Goal: Information Seeking & Learning: Check status

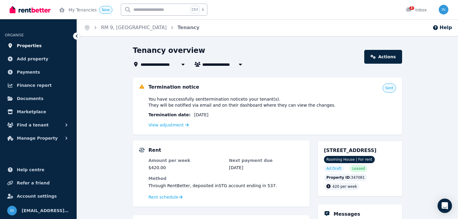
click at [26, 47] on span "Properties" at bounding box center [29, 45] width 25 height 7
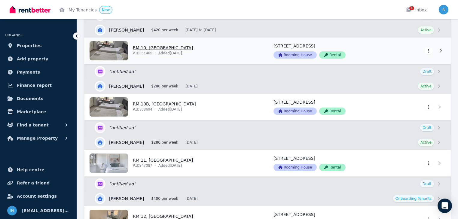
scroll to position [601, 0]
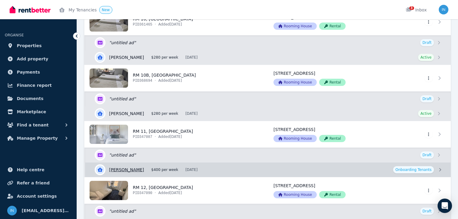
click at [137, 168] on link "View details for [PERSON_NAME]" at bounding box center [268, 170] width 366 height 14
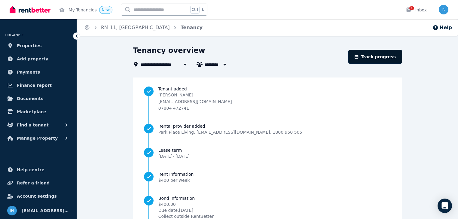
click at [379, 55] on link "Track progress" at bounding box center [375, 57] width 54 height 14
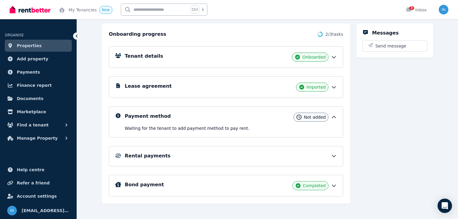
scroll to position [68, 0]
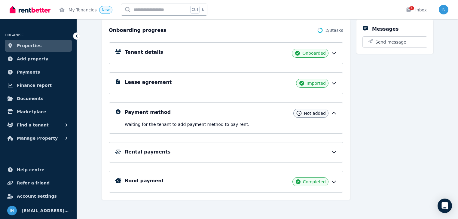
click at [147, 150] on h5 "Rental payments" at bounding box center [148, 151] width 46 height 7
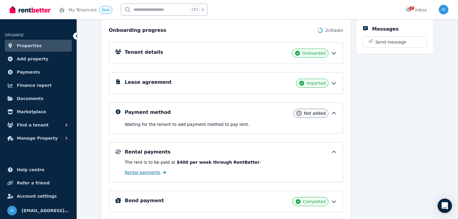
click at [139, 172] on span "Rental payments" at bounding box center [143, 172] width 36 height 6
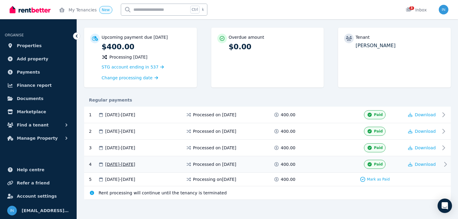
scroll to position [52, 0]
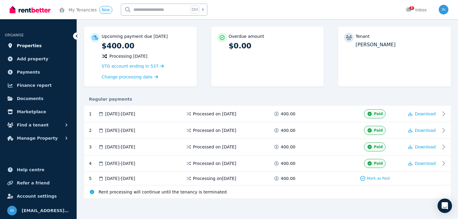
click at [31, 45] on span "Properties" at bounding box center [29, 45] width 25 height 7
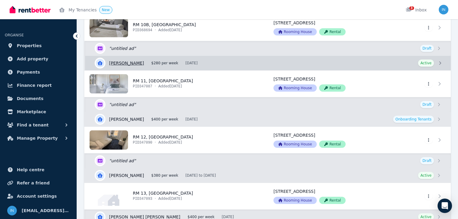
scroll to position [625, 0]
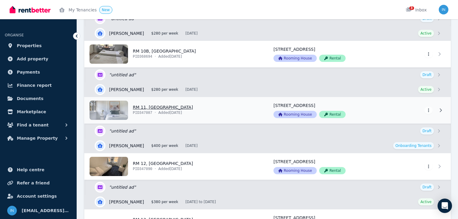
click at [150, 106] on link "View property details" at bounding box center [175, 110] width 181 height 26
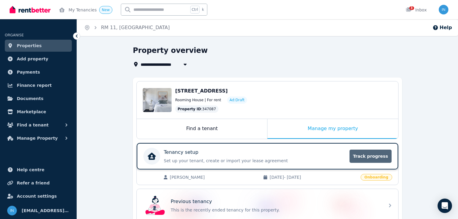
click at [374, 155] on span "Track progress" at bounding box center [370, 156] width 42 height 13
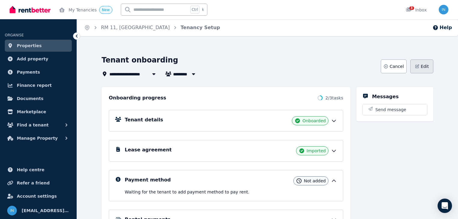
click at [428, 68] on button "Edit" at bounding box center [421, 66] width 23 height 14
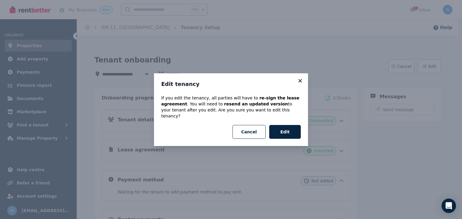
click at [300, 82] on icon at bounding box center [299, 80] width 3 height 3
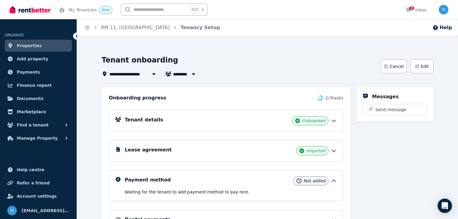
click at [26, 46] on span "Properties" at bounding box center [29, 45] width 25 height 7
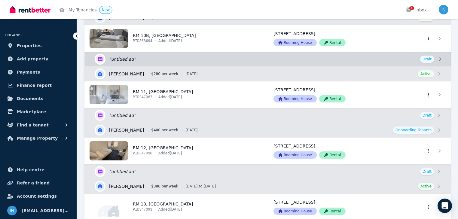
scroll to position [649, 0]
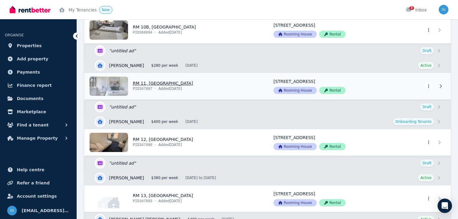
click at [146, 82] on link "View property details" at bounding box center [175, 86] width 181 height 26
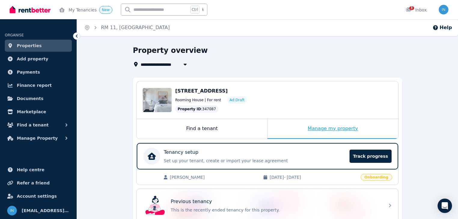
click at [326, 130] on div "Manage my property" at bounding box center [332, 129] width 131 height 20
click at [377, 155] on span "Track progress" at bounding box center [370, 156] width 42 height 13
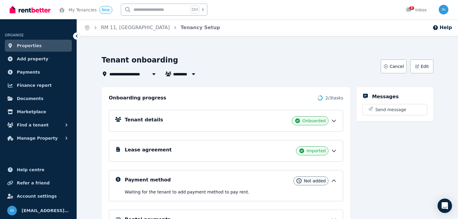
click at [31, 46] on span "Properties" at bounding box center [29, 45] width 25 height 7
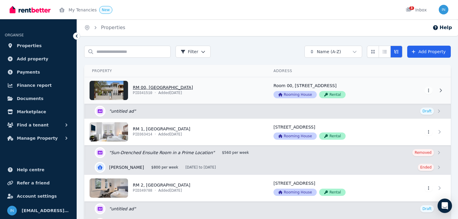
click at [147, 87] on link "View property details" at bounding box center [175, 90] width 181 height 26
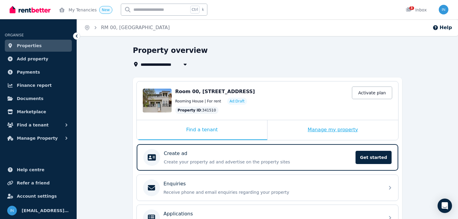
click at [330, 131] on div "Manage my property" at bounding box center [332, 130] width 131 height 20
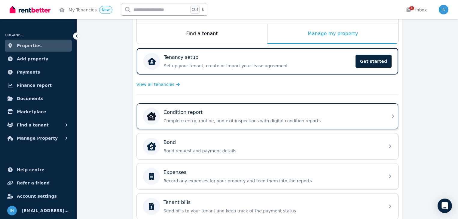
scroll to position [120, 0]
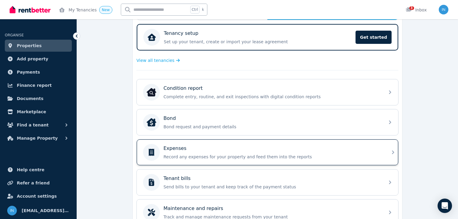
click at [180, 148] on p "Expenses" at bounding box center [174, 148] width 23 height 7
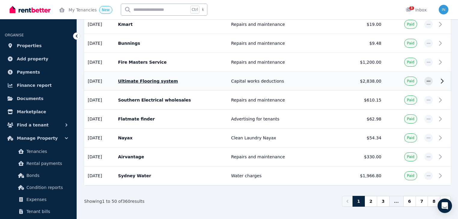
scroll to position [910, 0]
click at [375, 196] on link "2" at bounding box center [370, 201] width 13 height 11
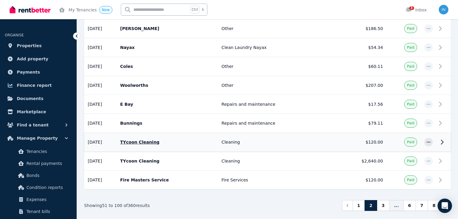
scroll to position [910, 0]
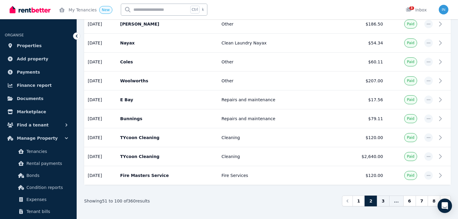
click at [388, 196] on link "3" at bounding box center [383, 201] width 13 height 11
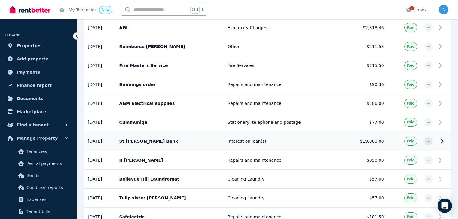
scroll to position [457, 0]
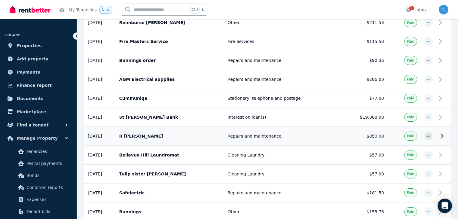
click at [139, 133] on p "R [PERSON_NAME]" at bounding box center [169, 136] width 101 height 6
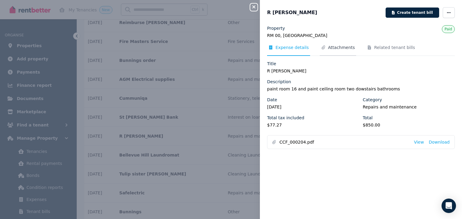
click at [339, 46] on span "Attachments" at bounding box center [341, 47] width 27 height 6
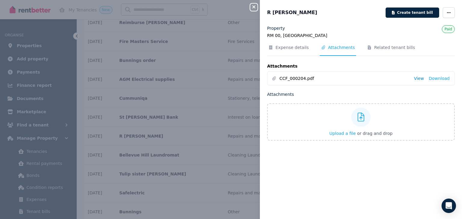
click at [416, 78] on link "View" at bounding box center [418, 78] width 10 height 6
click at [252, 8] on icon "button" at bounding box center [253, 7] width 7 height 5
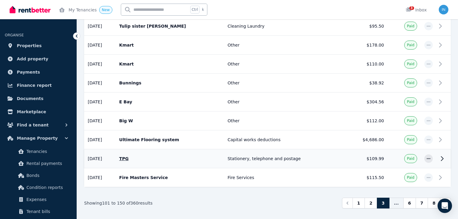
scroll to position [910, 0]
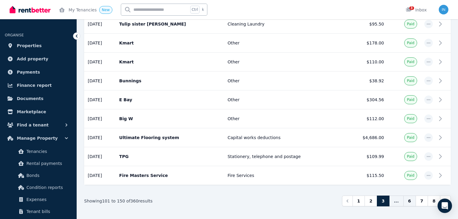
drag, startPoint x: 399, startPoint y: 193, endPoint x: 412, endPoint y: 193, distance: 12.9
click at [399, 196] on span "..." at bounding box center [396, 201] width 14 height 11
click at [446, 198] on icon "Pagination" at bounding box center [445, 201] width 6 height 6
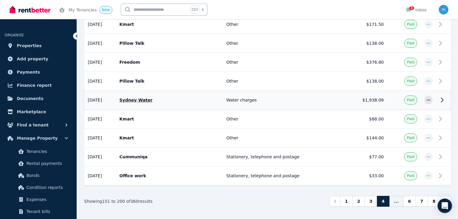
scroll to position [910, 0]
click at [398, 196] on span "..." at bounding box center [396, 201] width 14 height 11
click at [445, 200] on icon "Pagination" at bounding box center [445, 201] width 2 height 3
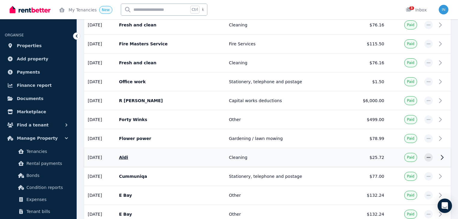
scroll to position [409, 0]
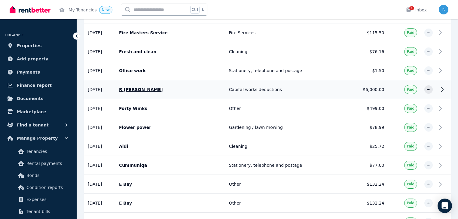
click at [145, 87] on p "R [PERSON_NAME]" at bounding box center [170, 90] width 103 height 6
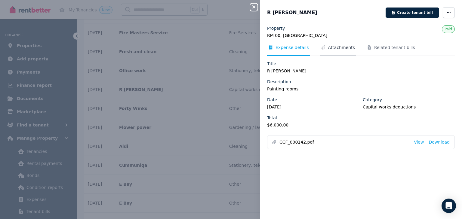
click at [335, 47] on span "Attachments" at bounding box center [341, 47] width 27 height 6
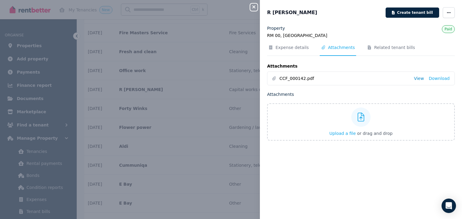
click at [418, 79] on link "View" at bounding box center [418, 78] width 10 height 6
click at [257, 7] on div "Close panel" at bounding box center [256, 5] width 12 height 11
click at [253, 7] on icon "button" at bounding box center [253, 6] width 3 height 3
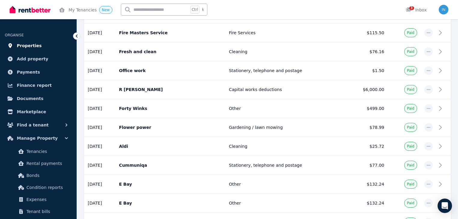
click at [31, 47] on span "Properties" at bounding box center [29, 45] width 25 height 7
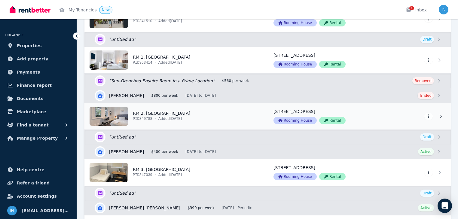
scroll to position [72, 0]
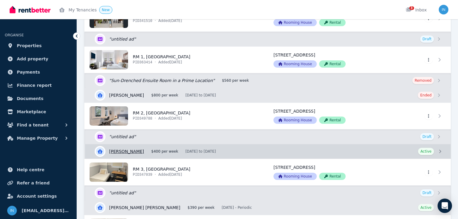
click at [152, 150] on link "View details for [PERSON_NAME]" at bounding box center [268, 151] width 366 height 14
